Goal: Navigation & Orientation: Find specific page/section

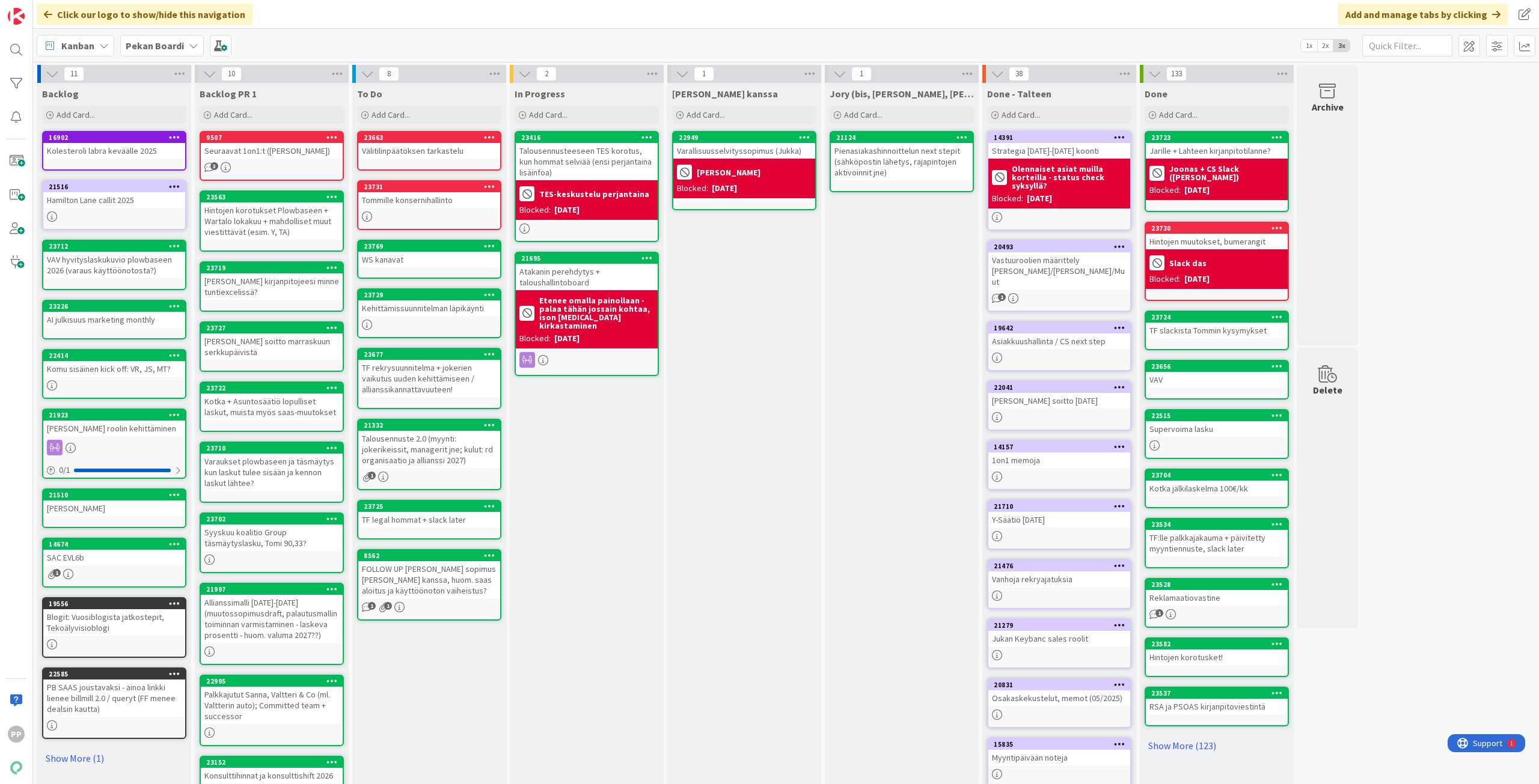
click at [744, 313] on div "Jukan kanssa Add Card... 22949 Varallisuusselvityssopimus (Jukka) Jukka Blocked…" at bounding box center [744, 455] width 154 height 743
click at [605, 441] on div "In Progress Add Card... 23416 Talousennusteeseen TES korotus, kun hommat selviä…" at bounding box center [586, 455] width 154 height 743
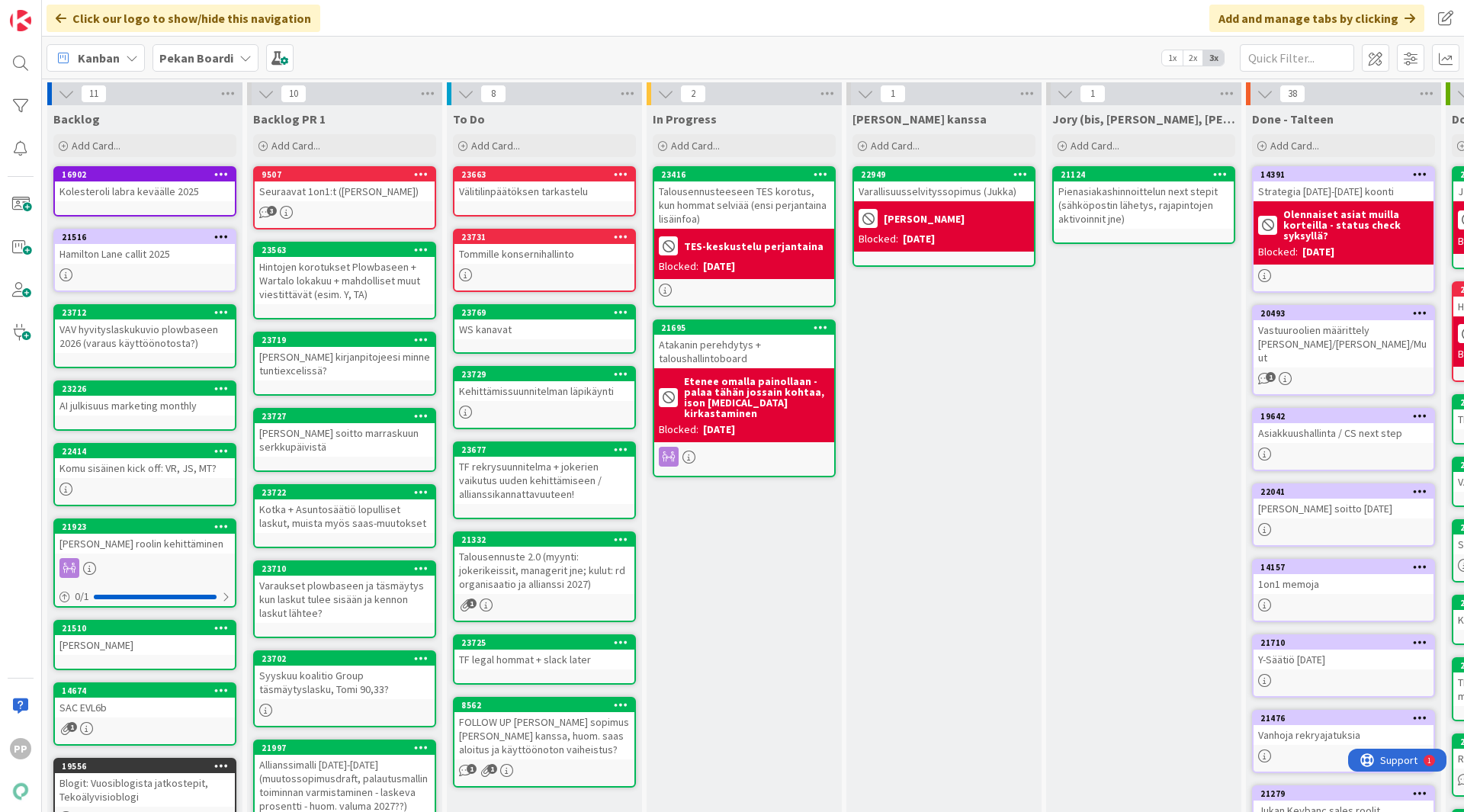
click at [755, 18] on div "Click our logo to show/hide this navigation Add and manage tabs by clicking" at bounding box center [753, 18] width 1422 height 37
click at [773, 647] on div "In Progress Add Card... 23416 Talousennusteeseen TES korotus, kun hommat selviä…" at bounding box center [744, 577] width 195 height 943
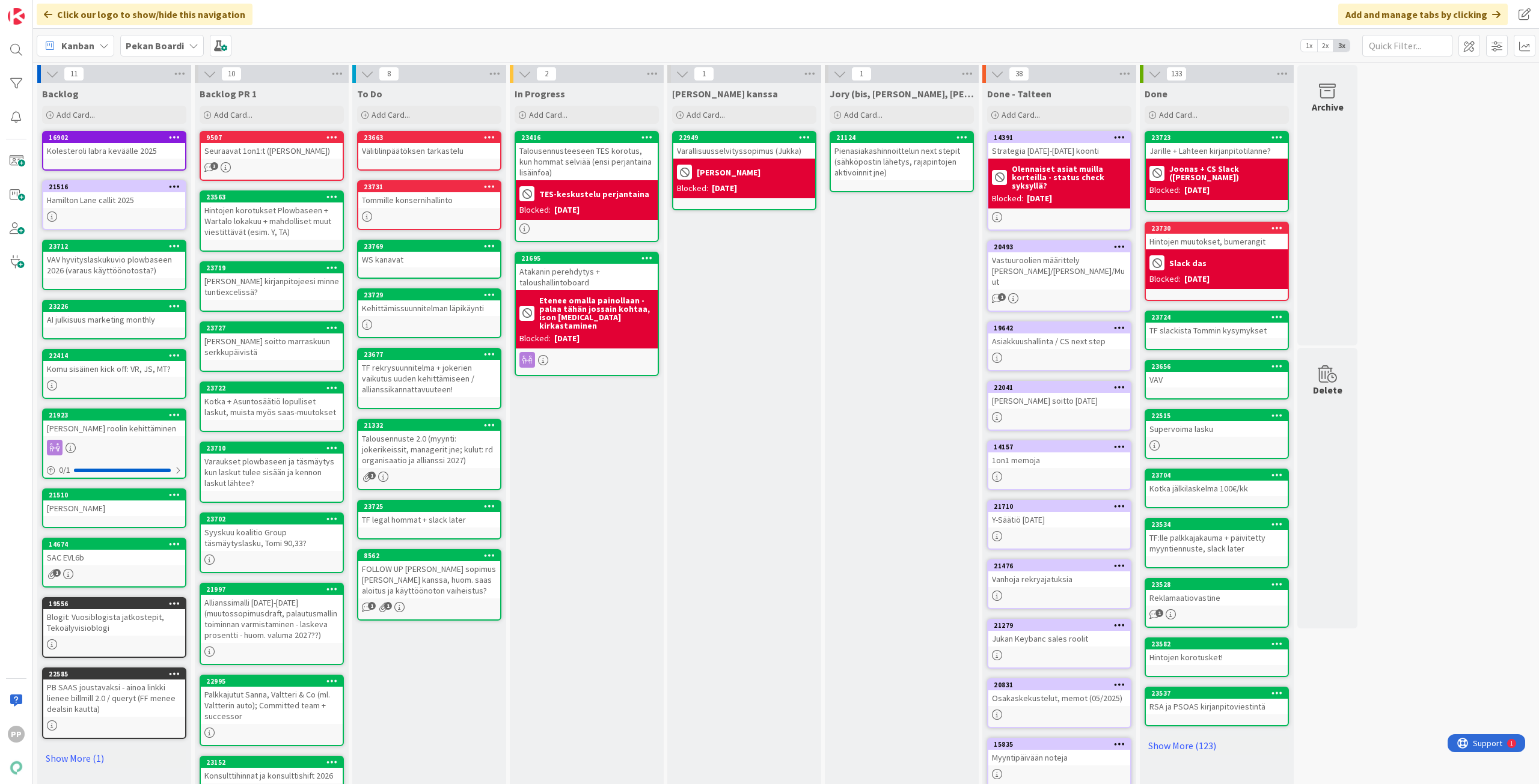
click at [592, 520] on div "In Progress Add Card... 23416 Talousennusteeseen TES korotus, kun hommat selviä…" at bounding box center [586, 455] width 154 height 743
click at [610, 548] on div "In Progress Add Card... 23416 Talousennusteeseen TES korotus, kun hommat selviä…" at bounding box center [586, 455] width 154 height 743
click at [606, 544] on div "In Progress Add Card... 23416 Talousennusteeseen TES korotus, kun hommat selviä…" at bounding box center [586, 455] width 154 height 743
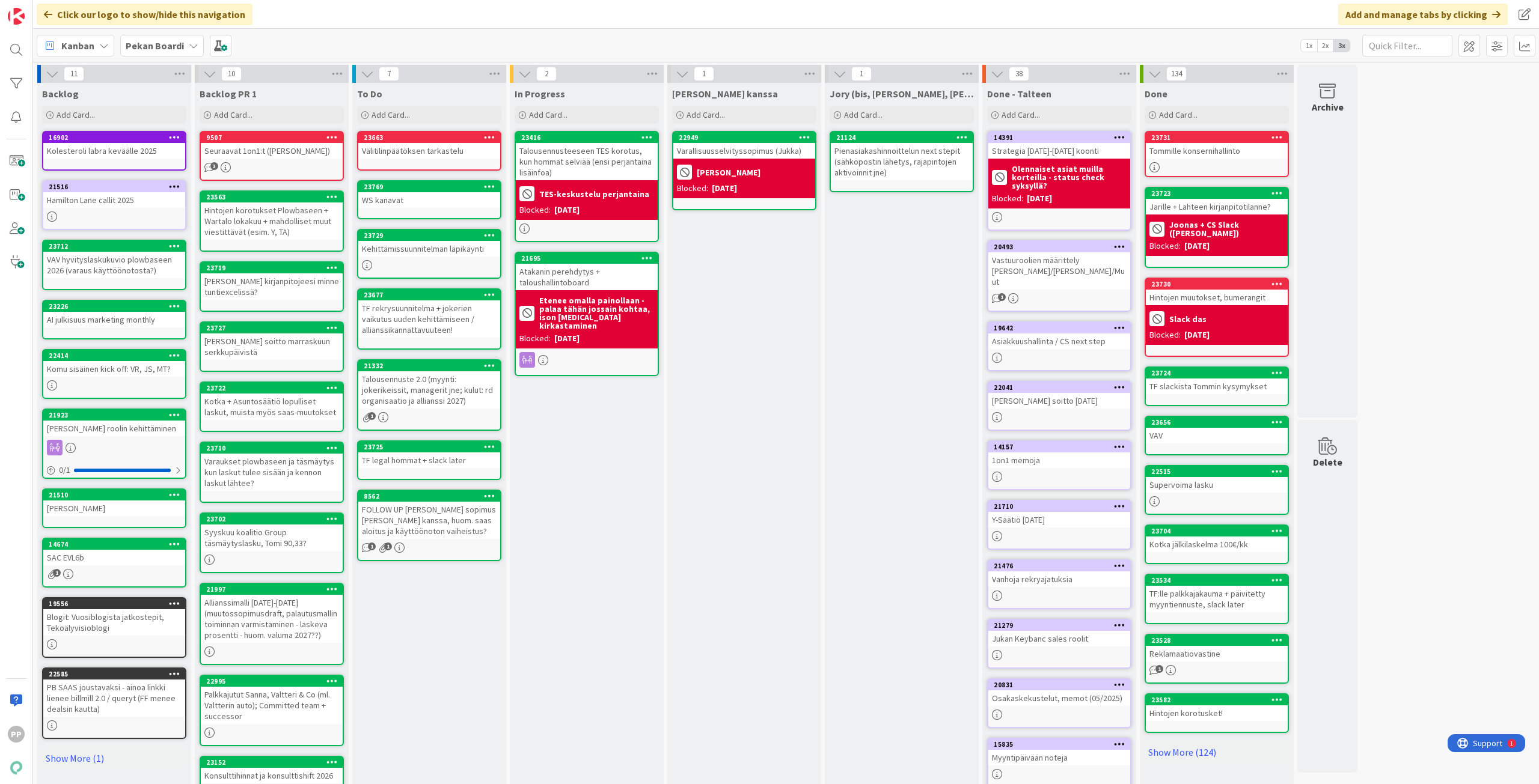
click at [897, 276] on div "Jory (bis, kenno, bohr) Add Card... 21124 Pienasiakashinnoittelun next stepit (…" at bounding box center [901, 455] width 154 height 743
click at [439, 152] on div "Välitilinpäätöksen tarkastelu" at bounding box center [429, 151] width 142 height 16
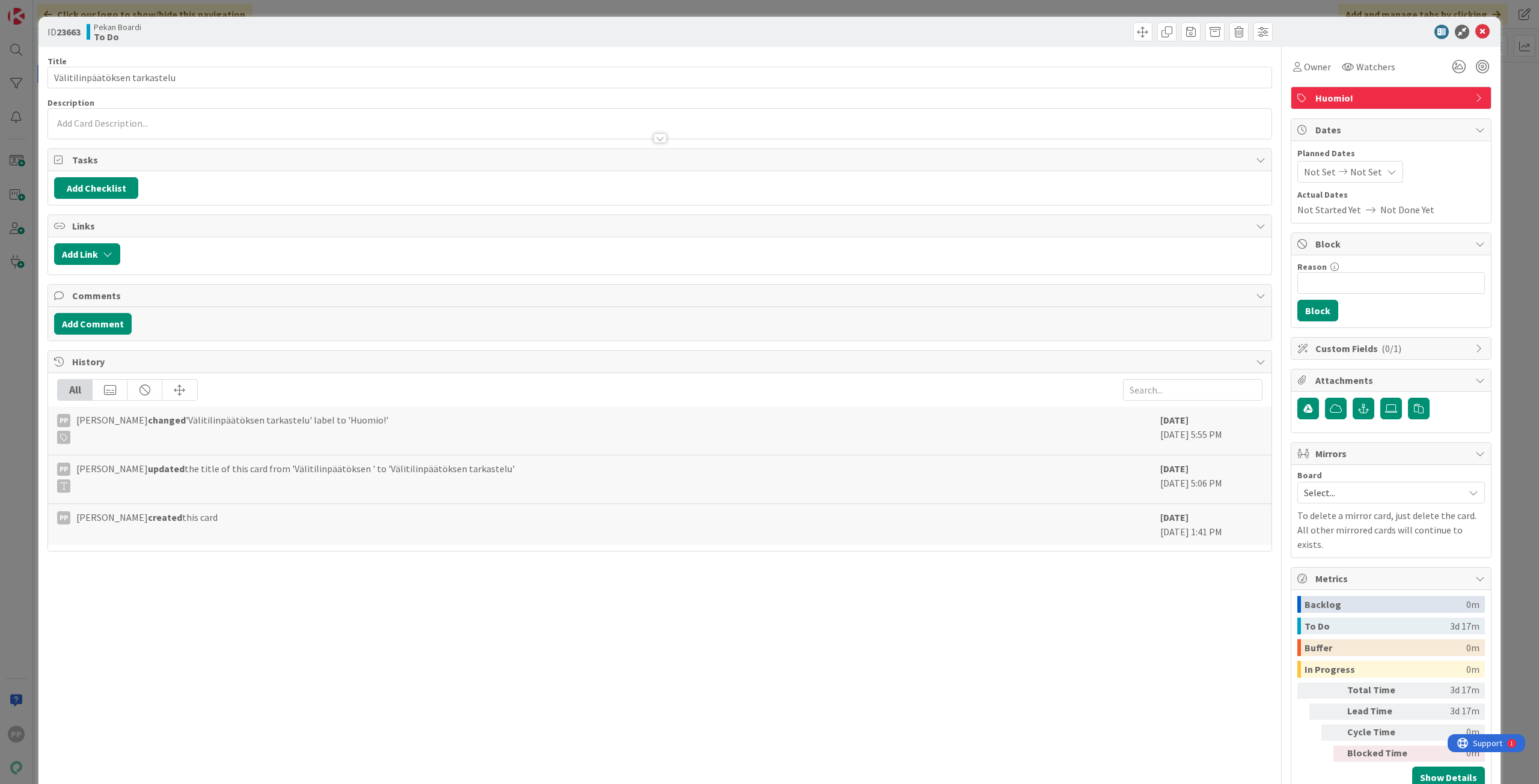
click at [125, 127] on div at bounding box center [659, 132] width 1223 height 12
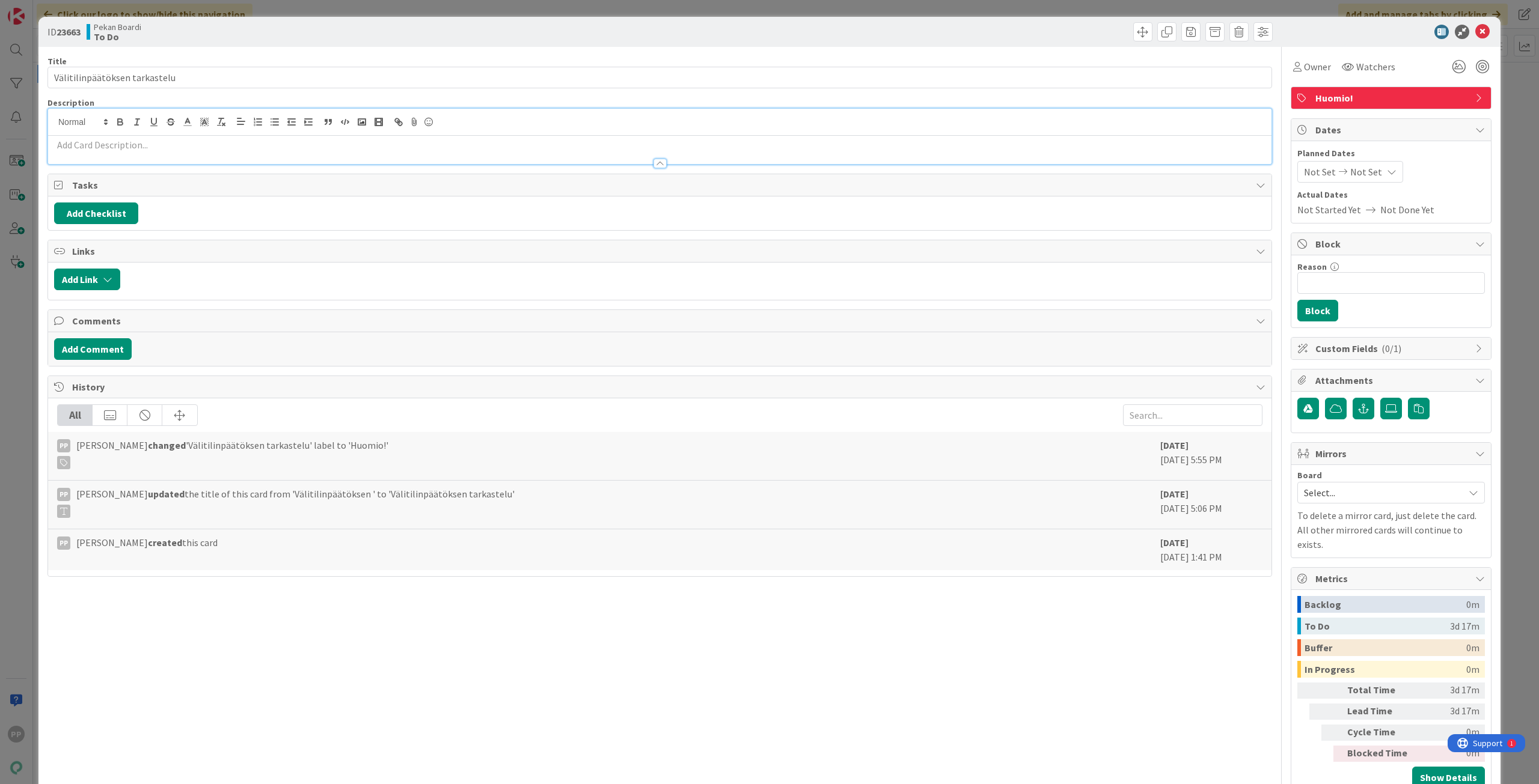
click at [79, 145] on p at bounding box center [659, 145] width 1211 height 14
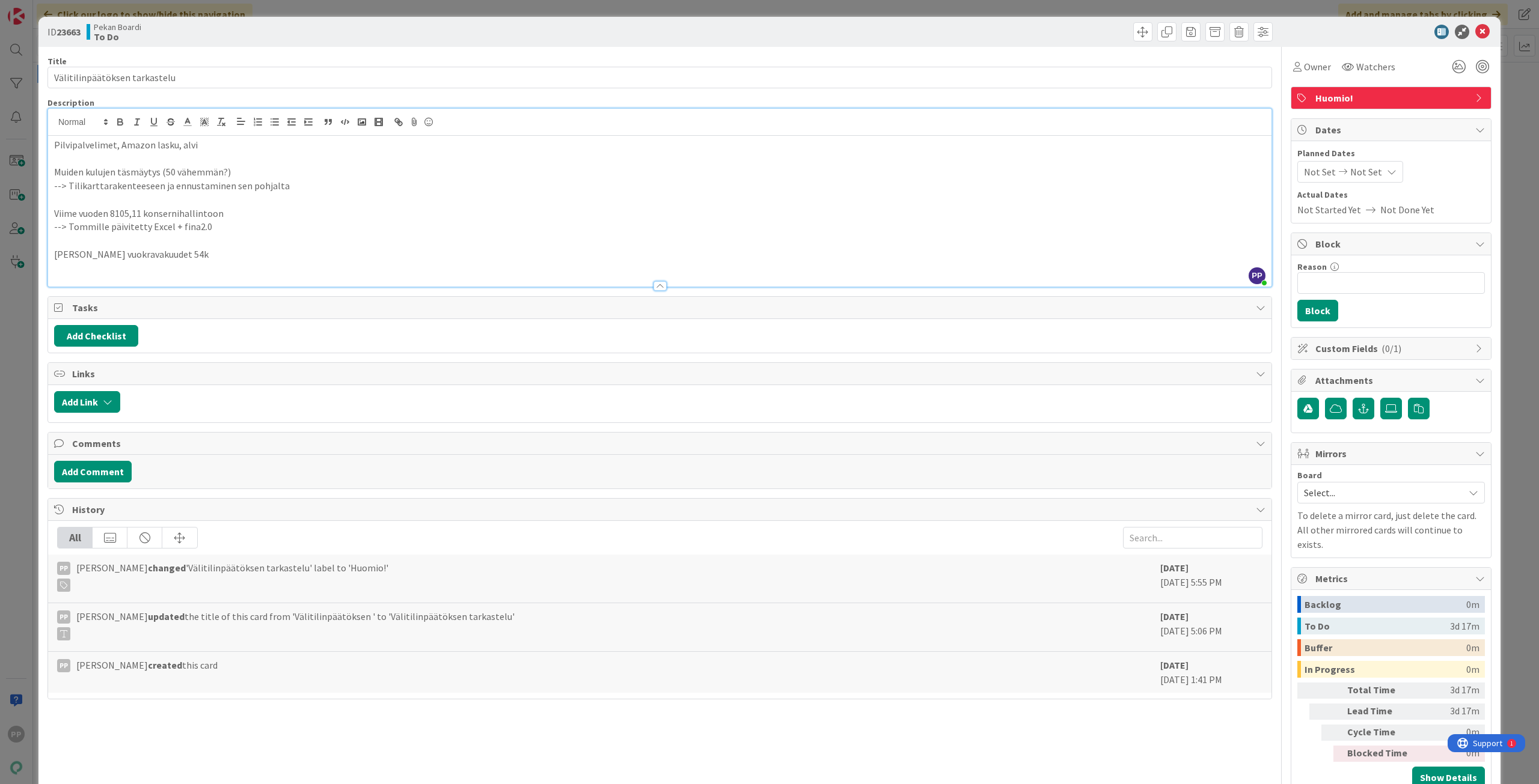
click at [43, 159] on div "ID 23663 Pekan Boardi To Do Title 29 / 128 Välitilinpäätöksen tarkastelu Descri…" at bounding box center [770, 410] width 1462 height 787
click at [26, 165] on div "ID 23663 Pekan Boardi To Do Title 29 / 128 Välitilinpäätöksen tarkastelu Descri…" at bounding box center [769, 392] width 1539 height 784
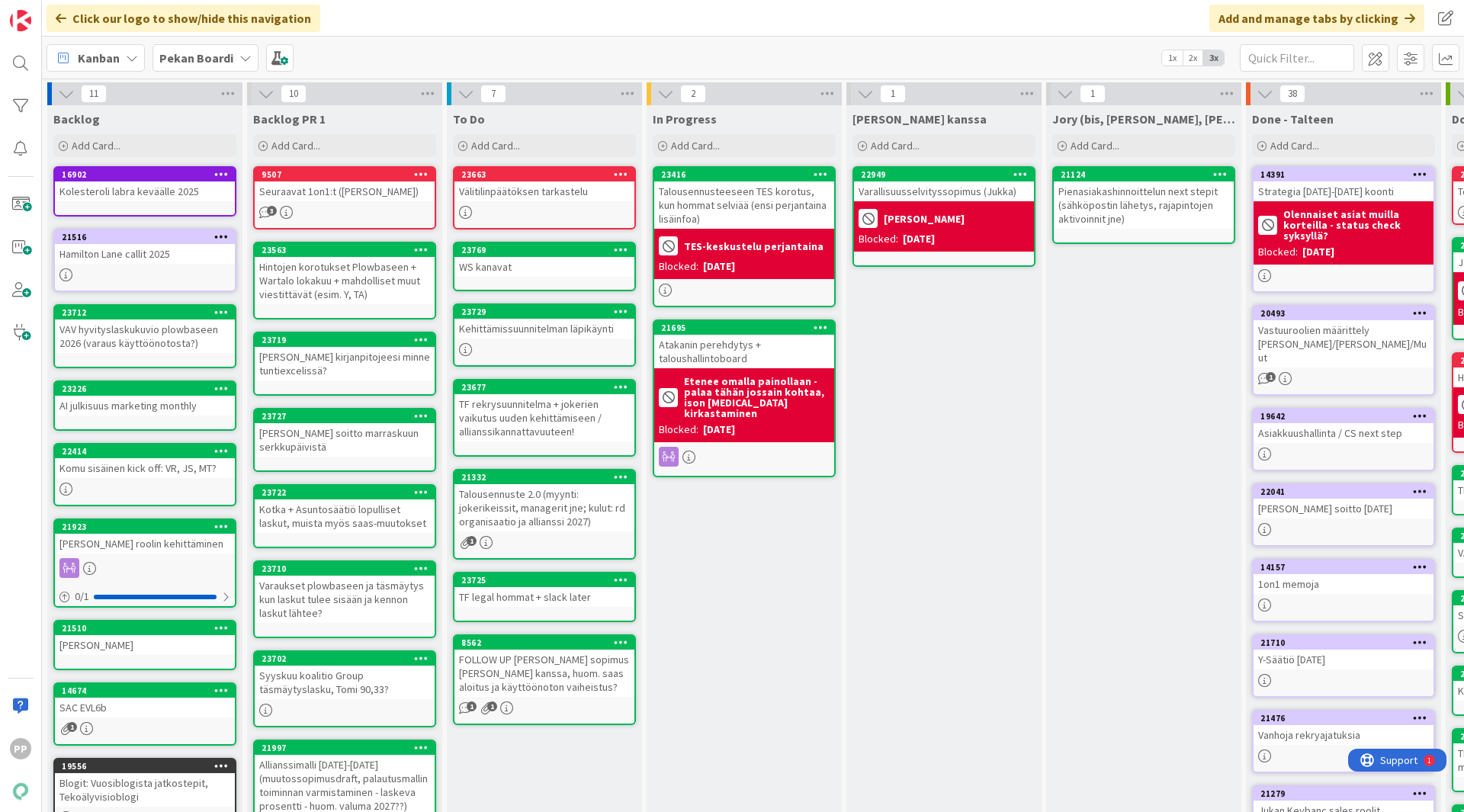
click at [918, 642] on div "Jukan kanssa Add Card... 22949 Varallisuusselvityssopimus (Jukka) Jukka Blocked…" at bounding box center [944, 577] width 195 height 943
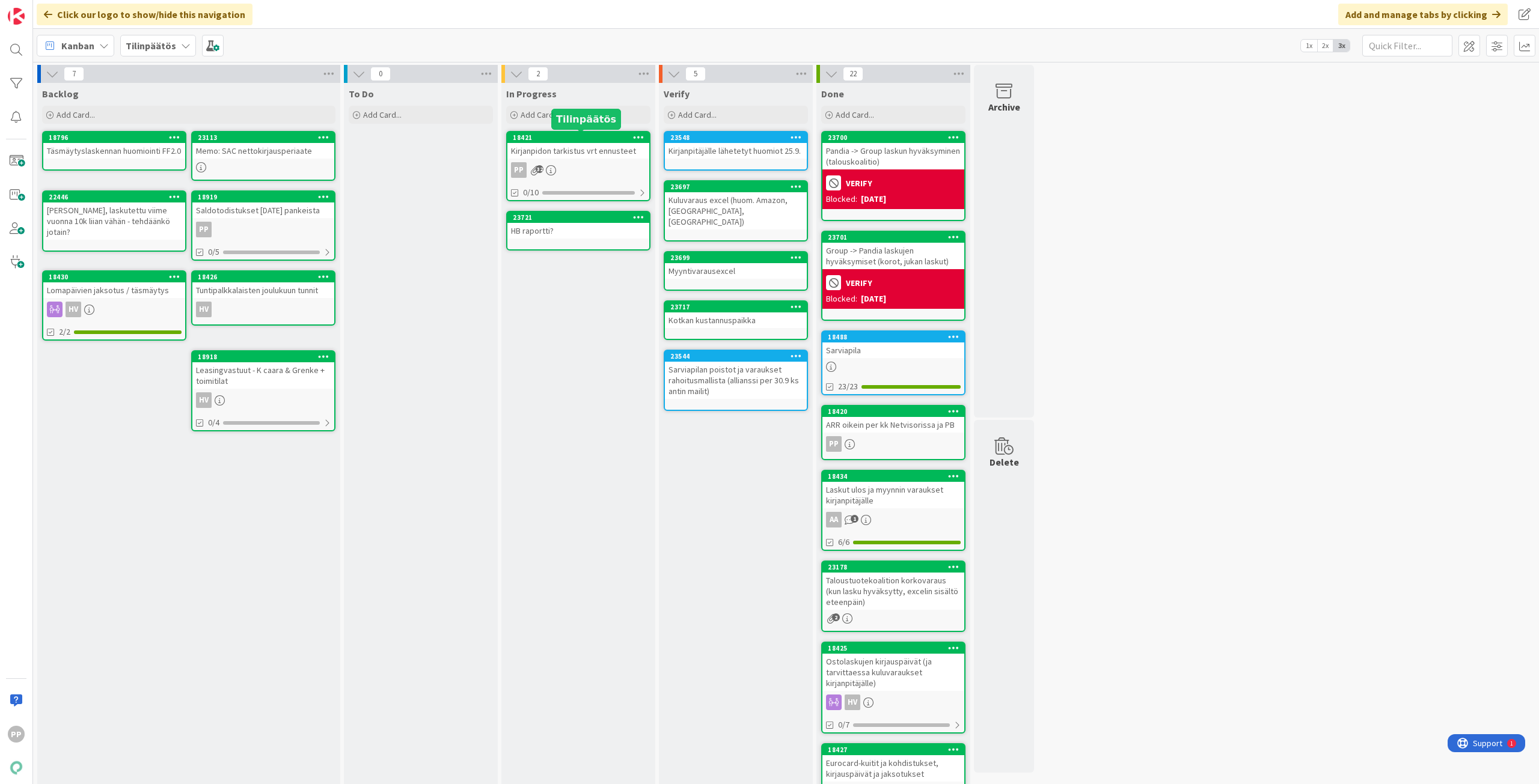
click at [579, 149] on div "Kirjanpidon tarkistus vrt ennusteet" at bounding box center [578, 151] width 142 height 16
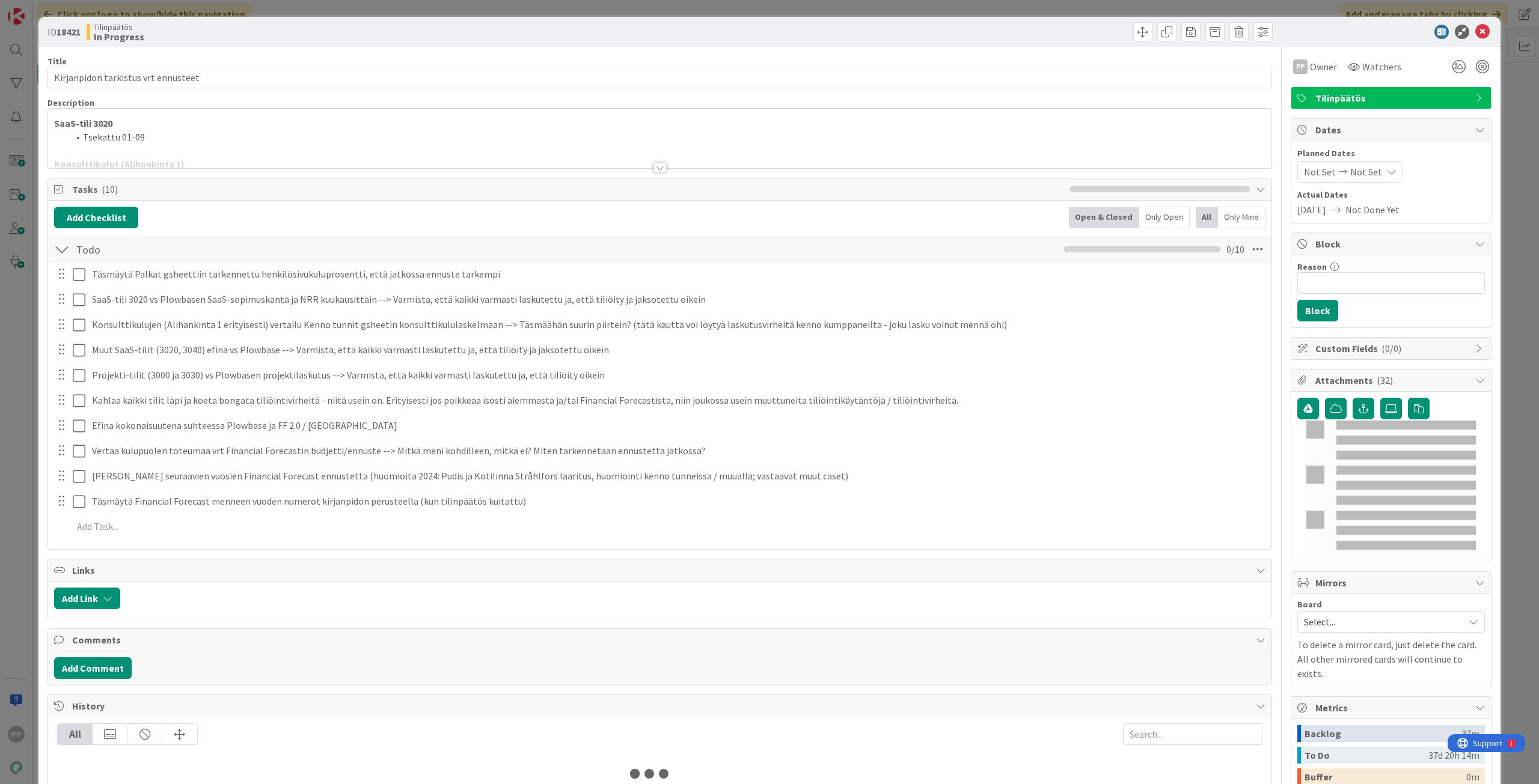
click at [585, 144] on div at bounding box center [659, 153] width 1223 height 30
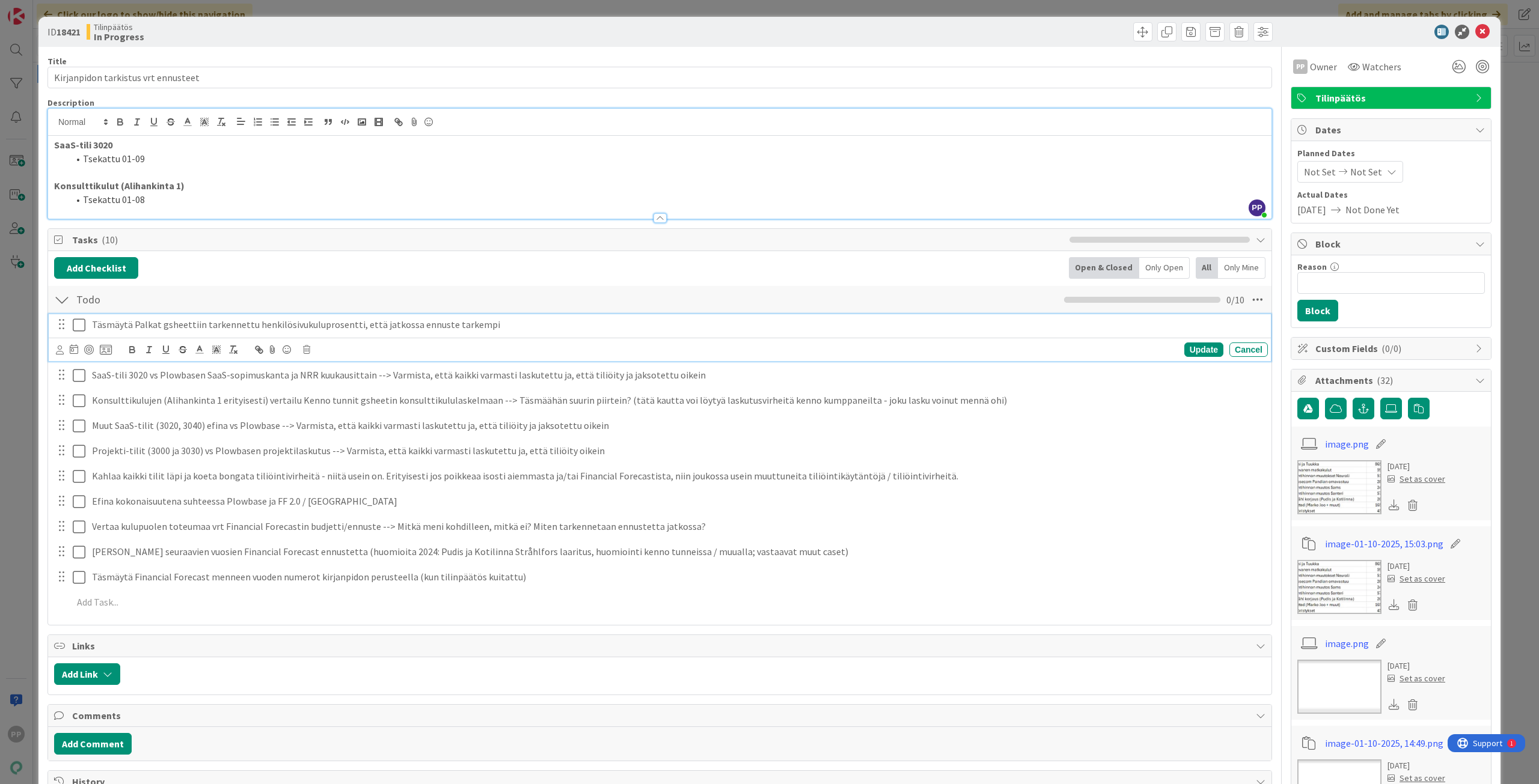
click at [77, 325] on icon at bounding box center [79, 325] width 12 height 15
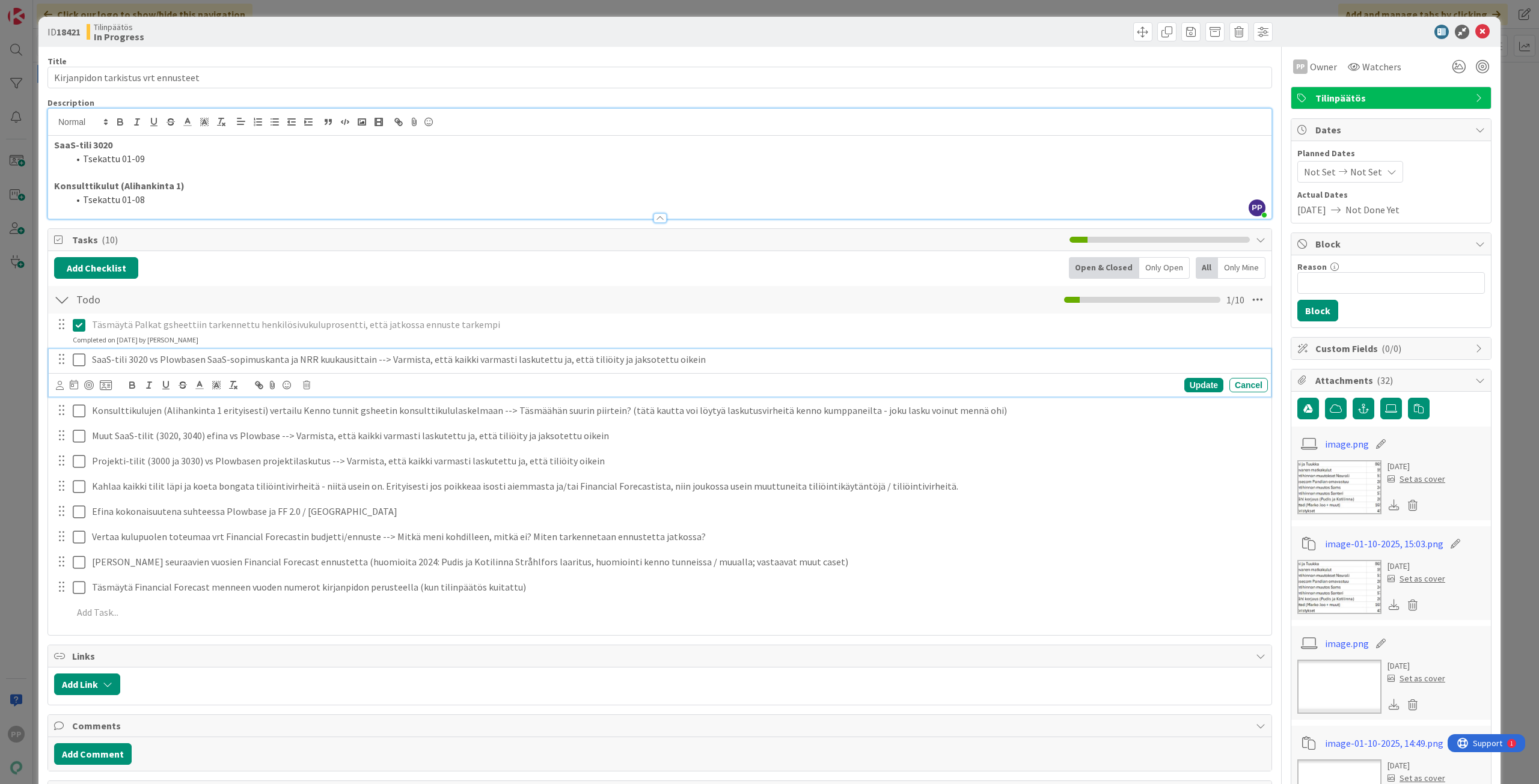
click at [80, 359] on icon at bounding box center [79, 360] width 12 height 15
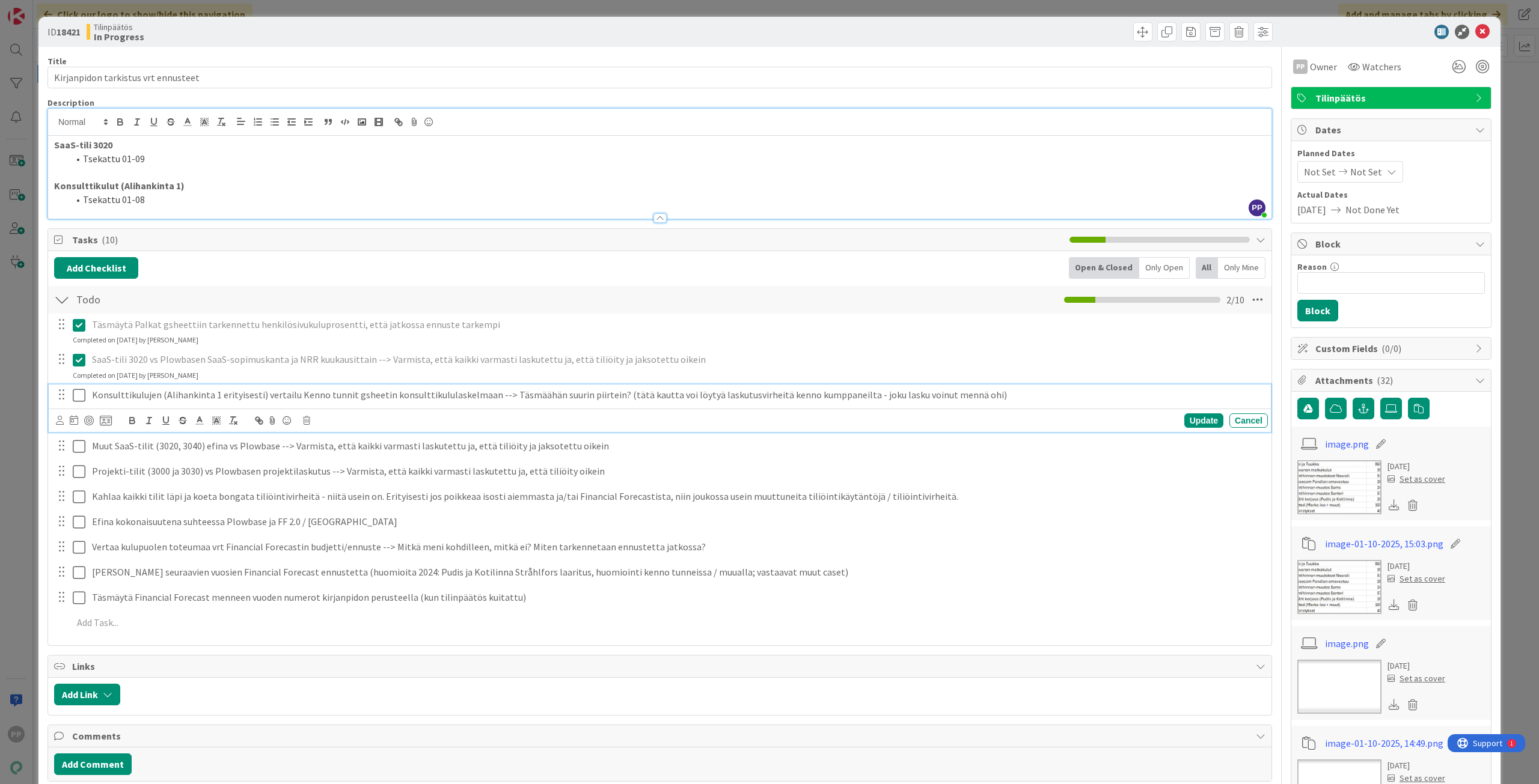
click at [79, 395] on icon at bounding box center [79, 395] width 12 height 15
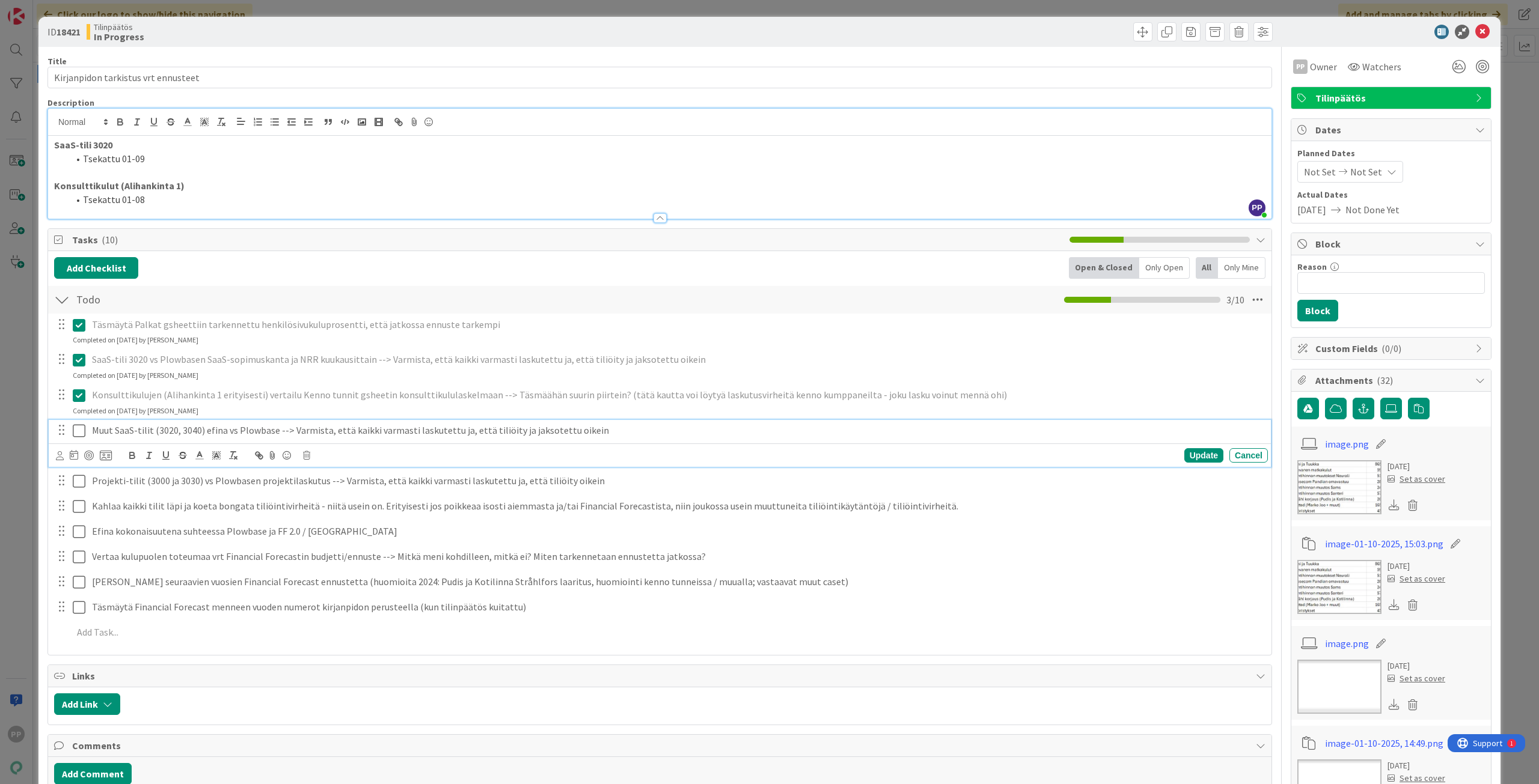
click at [77, 432] on icon at bounding box center [79, 430] width 12 height 15
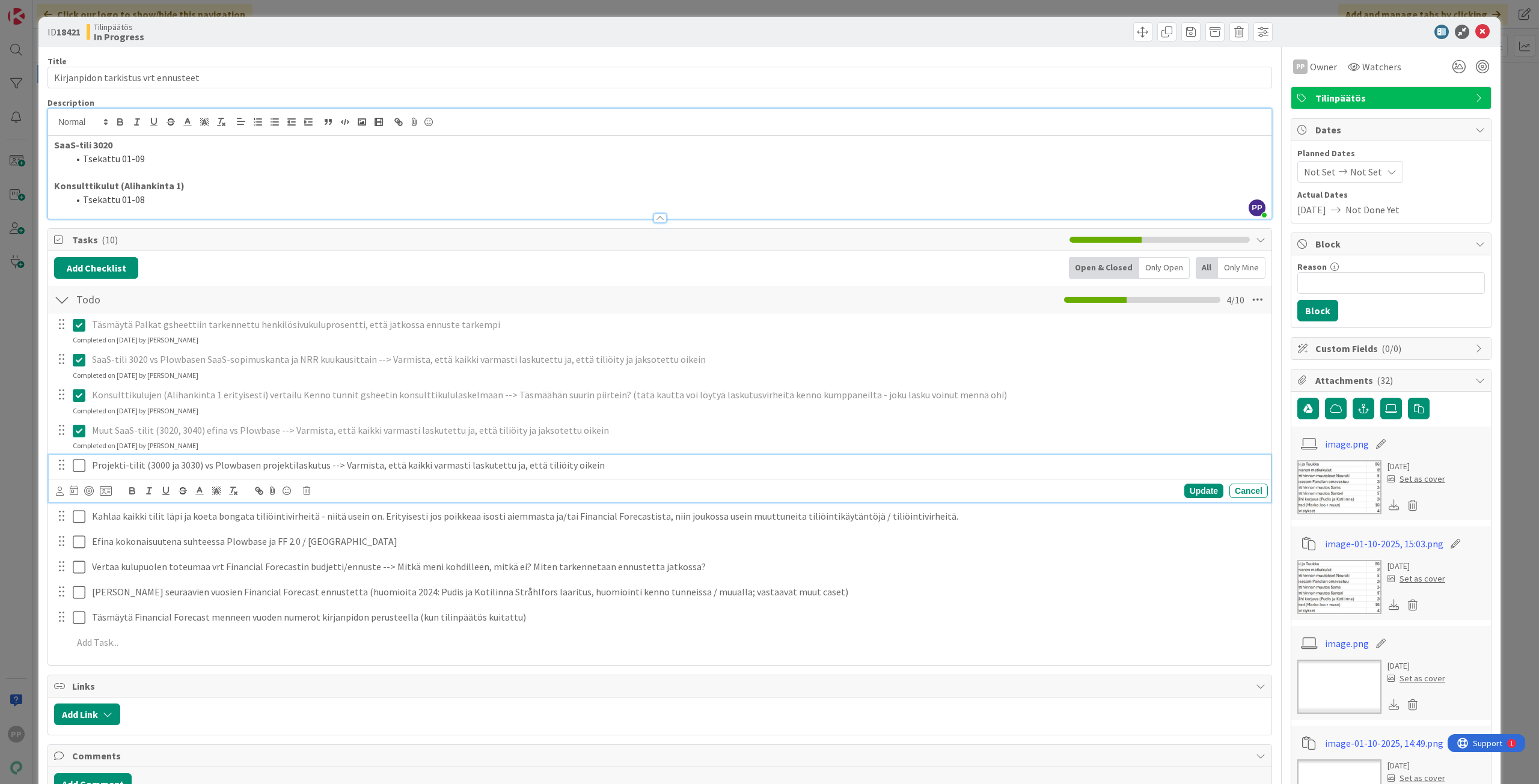
click at [77, 471] on icon at bounding box center [79, 465] width 12 height 15
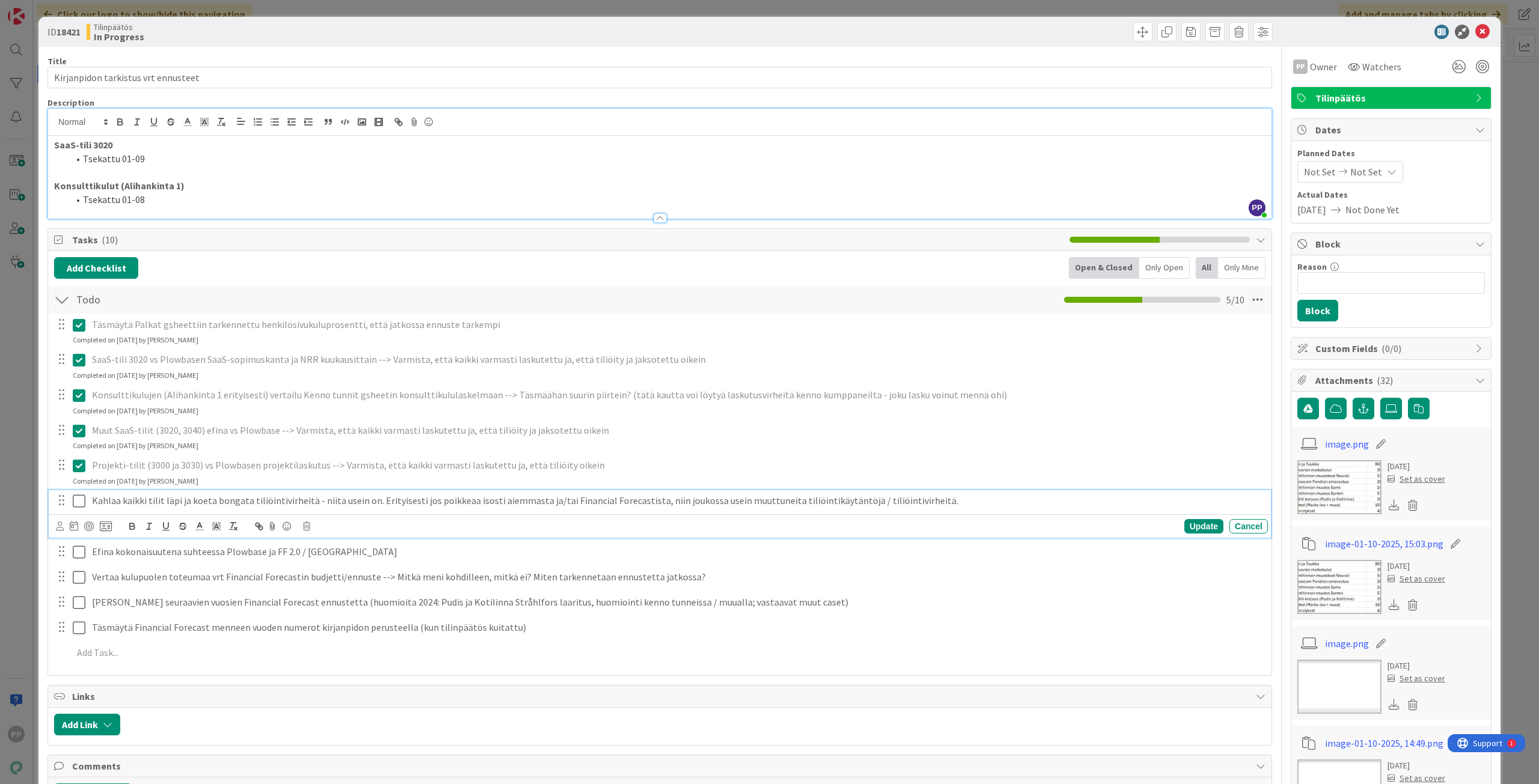
click at [81, 502] on icon at bounding box center [79, 501] width 12 height 15
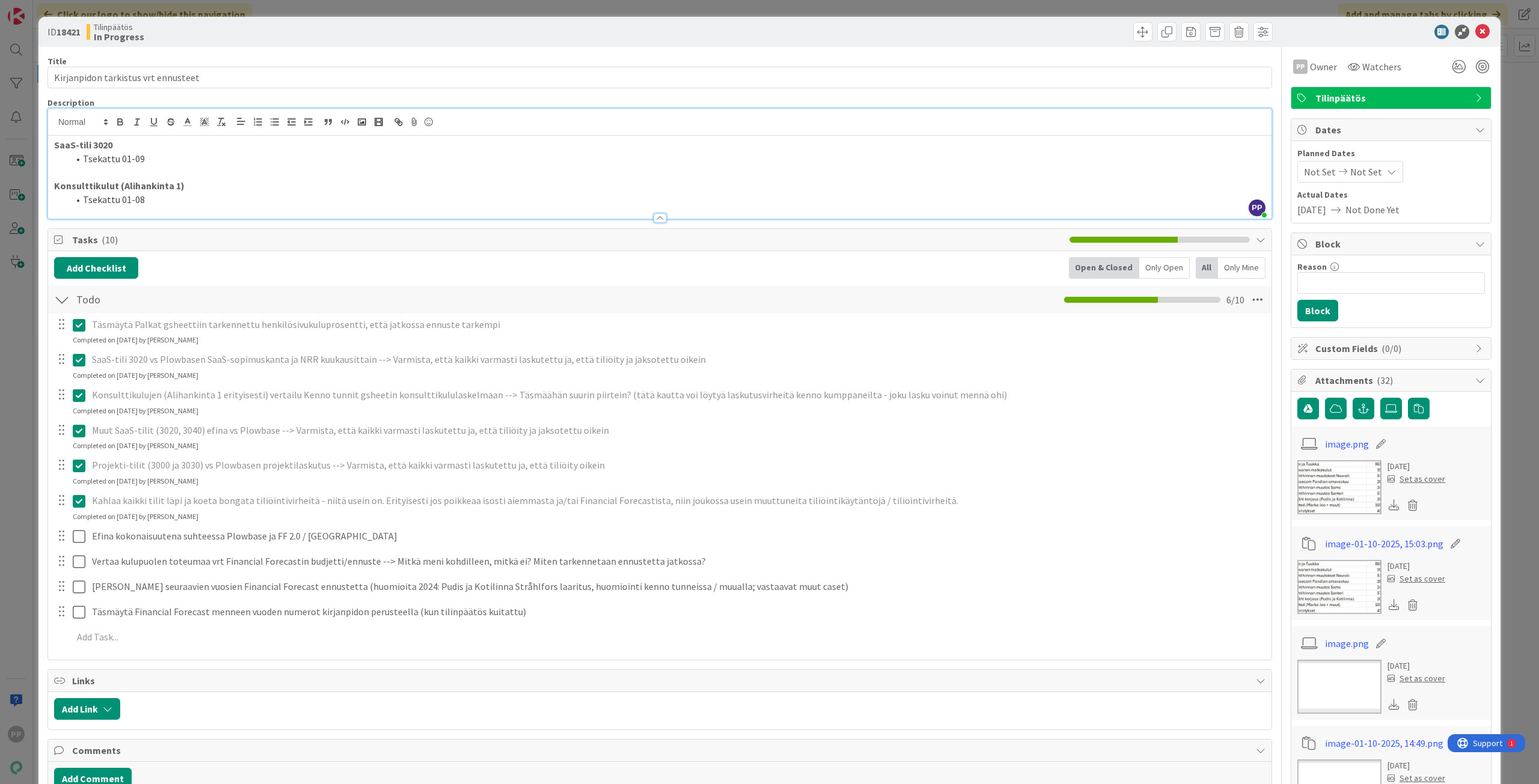
click at [27, 569] on div "ID 18421 Tilinpäätös In Progress Title 35 / 128 Kirjanpidon tarkistus vrt ennus…" at bounding box center [769, 392] width 1539 height 784
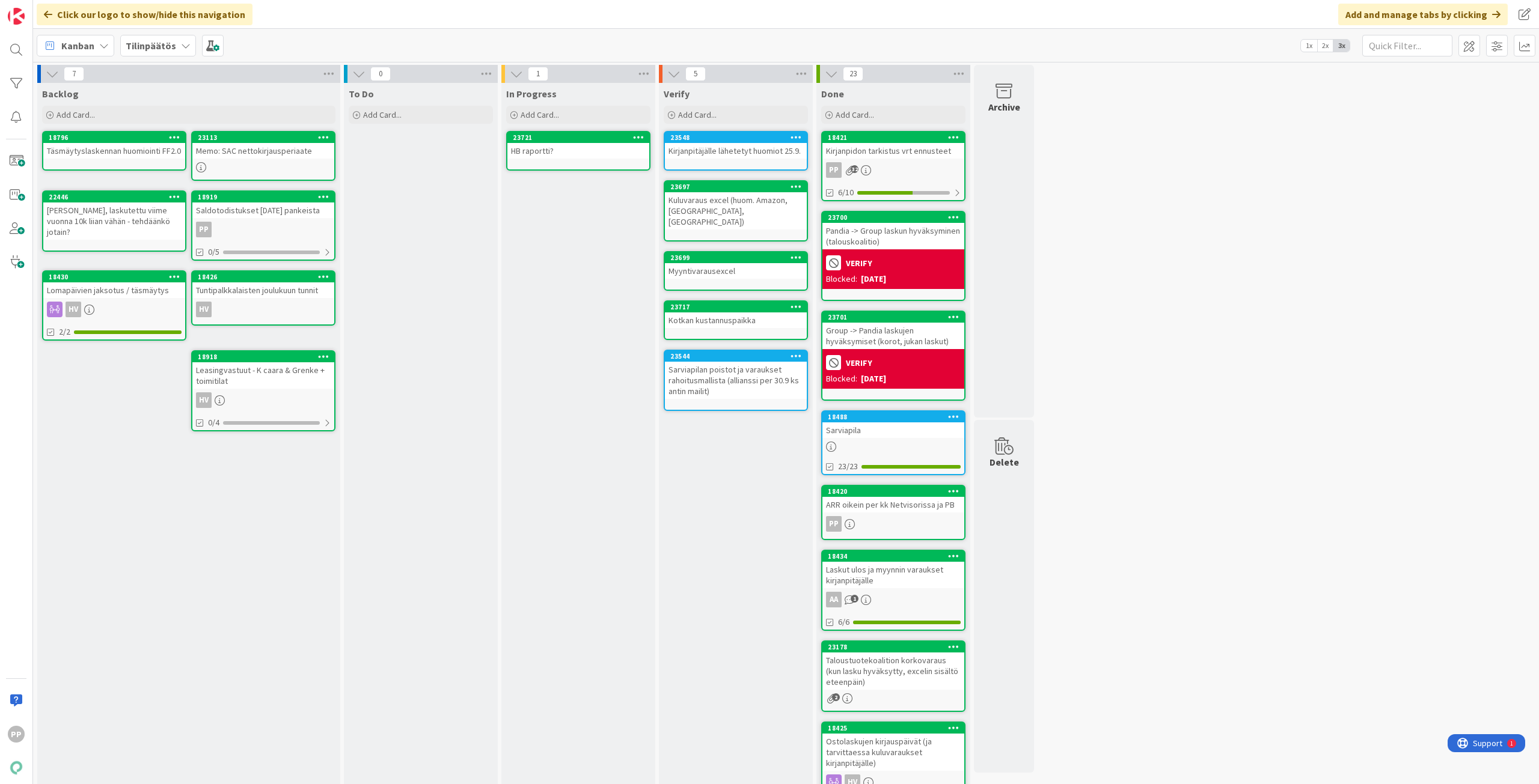
click at [567, 246] on div "In Progress Add Card... 23721 HB raportti?" at bounding box center [578, 556] width 154 height 946
